Goal: Information Seeking & Learning: Check status

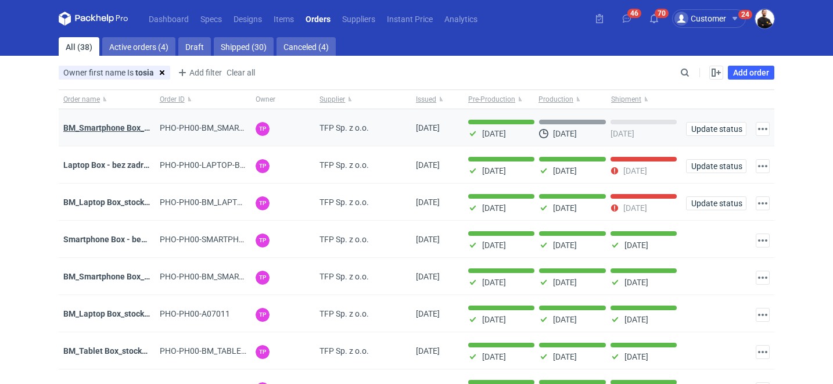
click at [135, 130] on strong "BM_Smartphone Box_stock_06" at bounding box center [119, 127] width 113 height 9
click at [138, 164] on strong "Laptop Box - bez zadruku - stock 3" at bounding box center [126, 164] width 127 height 9
click at [117, 205] on strong "BM_Laptop Box_stock_05" at bounding box center [110, 202] width 94 height 9
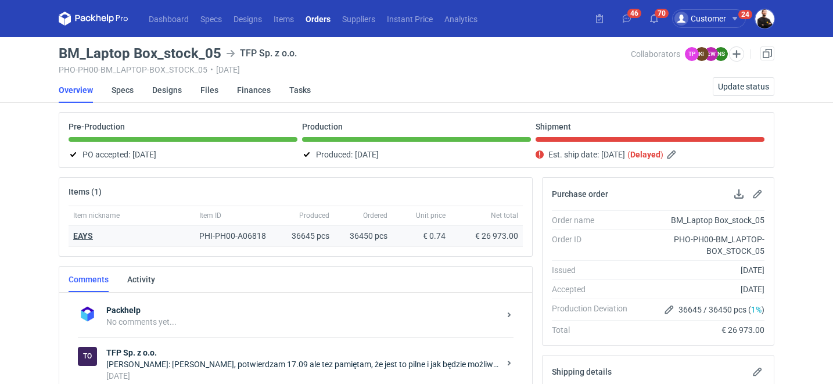
click at [89, 235] on strong "EAYS" at bounding box center [83, 235] width 20 height 9
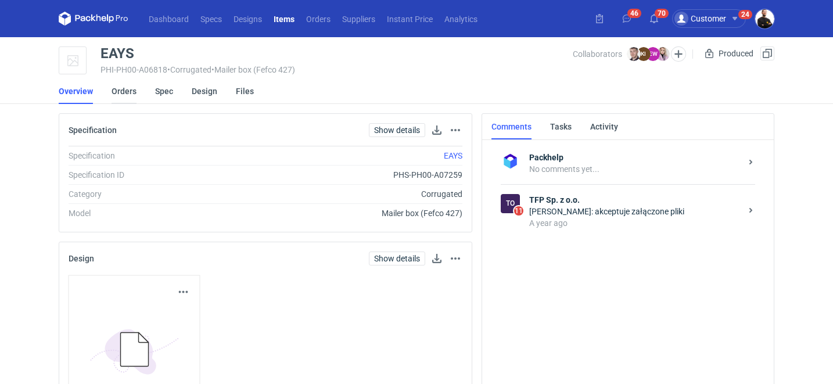
click at [124, 93] on link "Orders" at bounding box center [124, 91] width 25 height 26
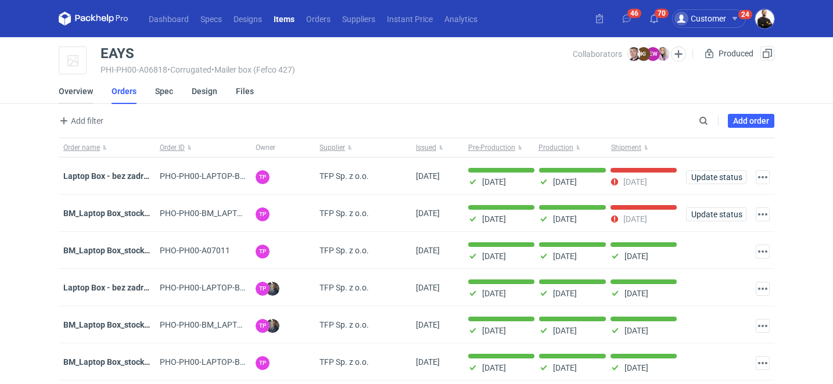
click at [73, 91] on link "Overview" at bounding box center [76, 91] width 34 height 26
click at [98, 249] on strong "BM_Laptop Box_stock_04" at bounding box center [110, 250] width 94 height 9
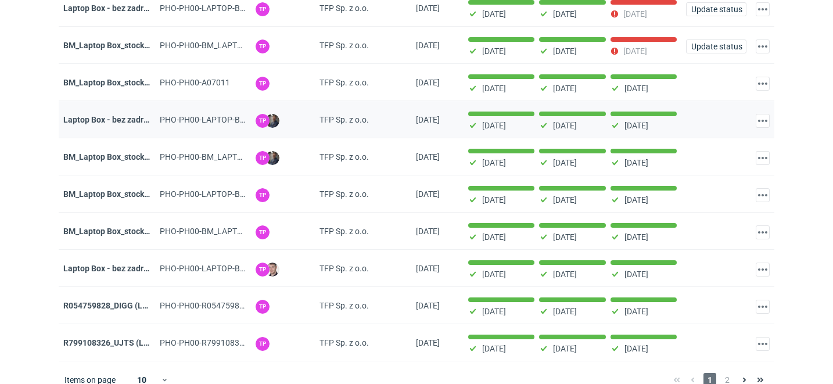
scroll to position [185, 0]
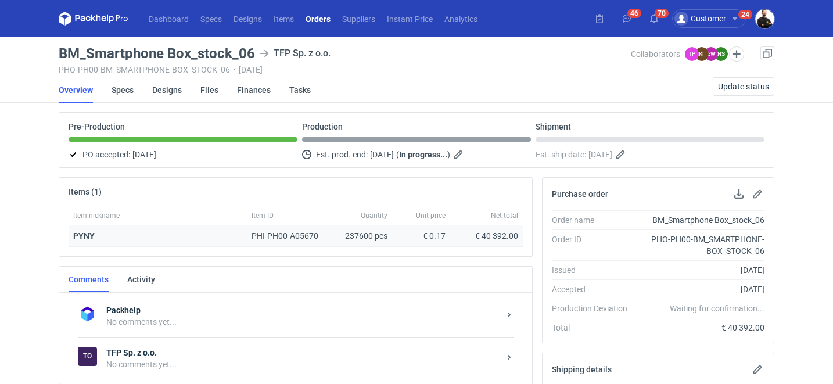
click at [433, 235] on div "€ 0.17" at bounding box center [421, 236] width 49 height 12
click at [91, 237] on strong "PYNY" at bounding box center [84, 235] width 22 height 9
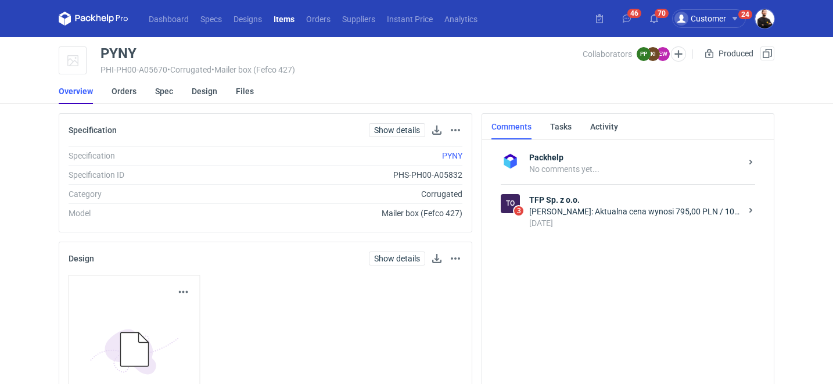
click at [84, 88] on link "Overview" at bounding box center [76, 91] width 34 height 26
click at [752, 211] on icon at bounding box center [750, 210] width 9 height 9
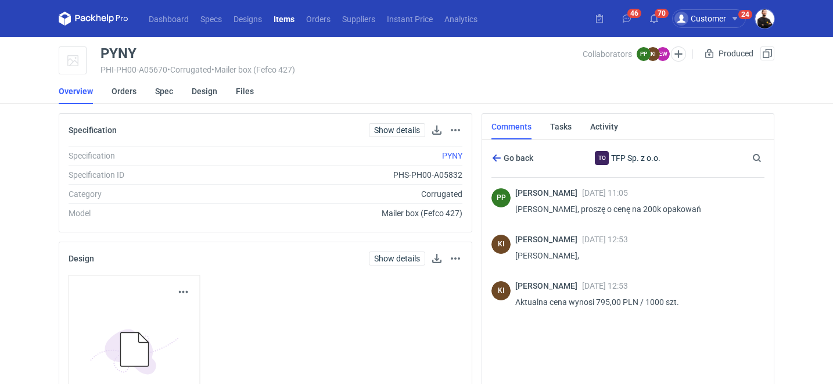
click at [514, 161] on span "Go back" at bounding box center [518, 158] width 32 height 8
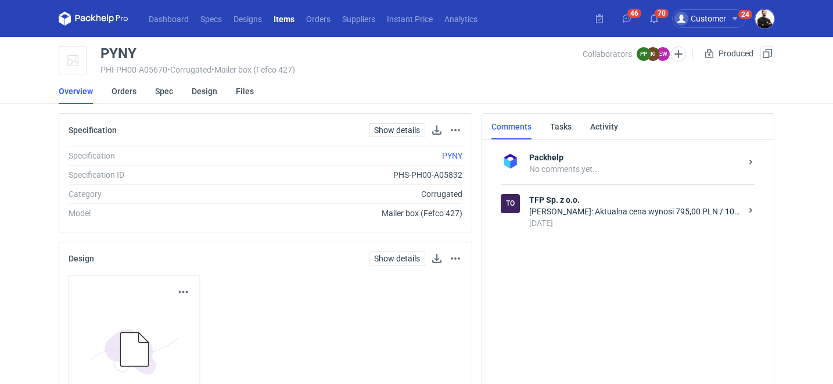
click at [679, 214] on div "Karolina Idkowiak: Aktualna cena wynosi 795,00 PLN / 1000 szt." at bounding box center [635, 212] width 212 height 12
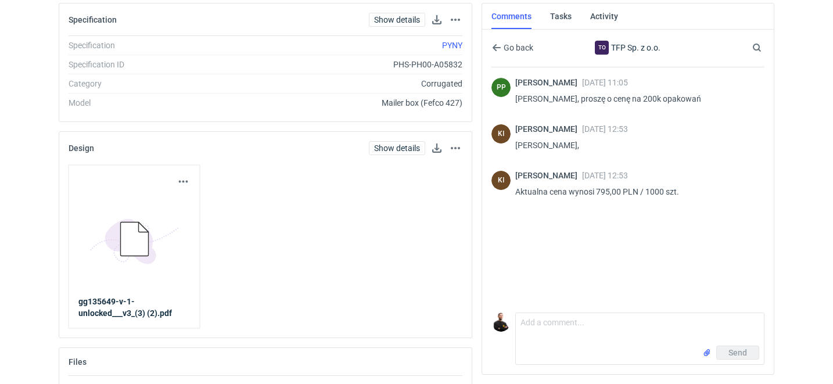
scroll to position [111, 0]
